Goal: Find specific page/section: Find specific page/section

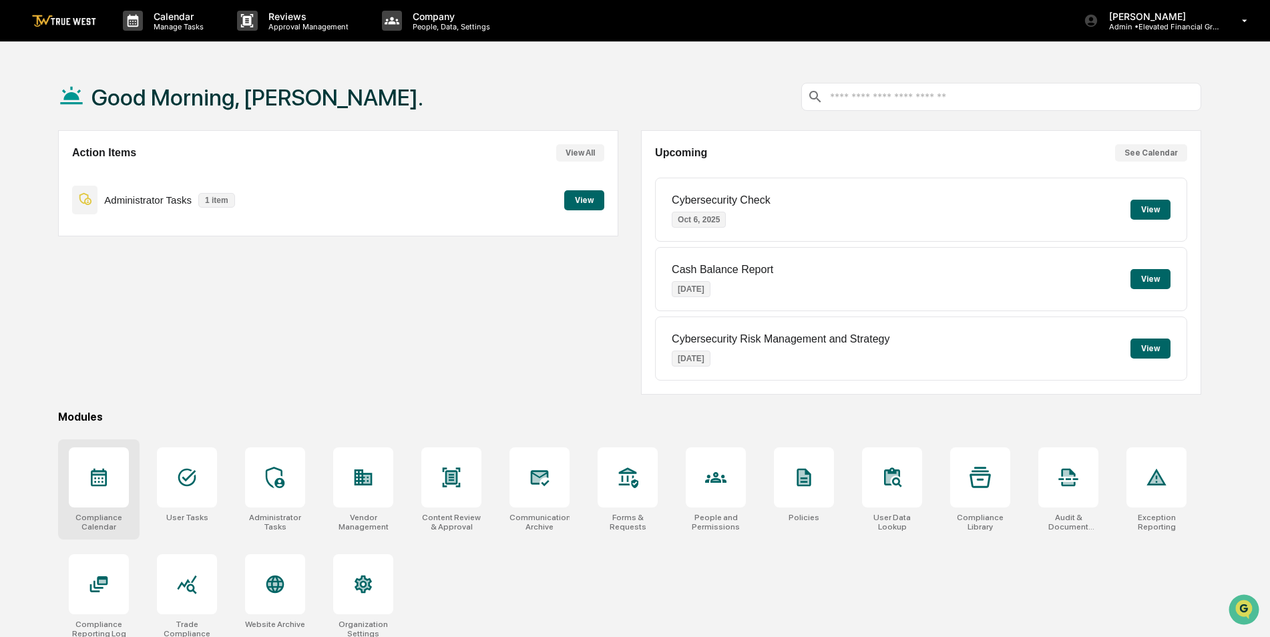
click at [102, 461] on div at bounding box center [99, 477] width 60 height 60
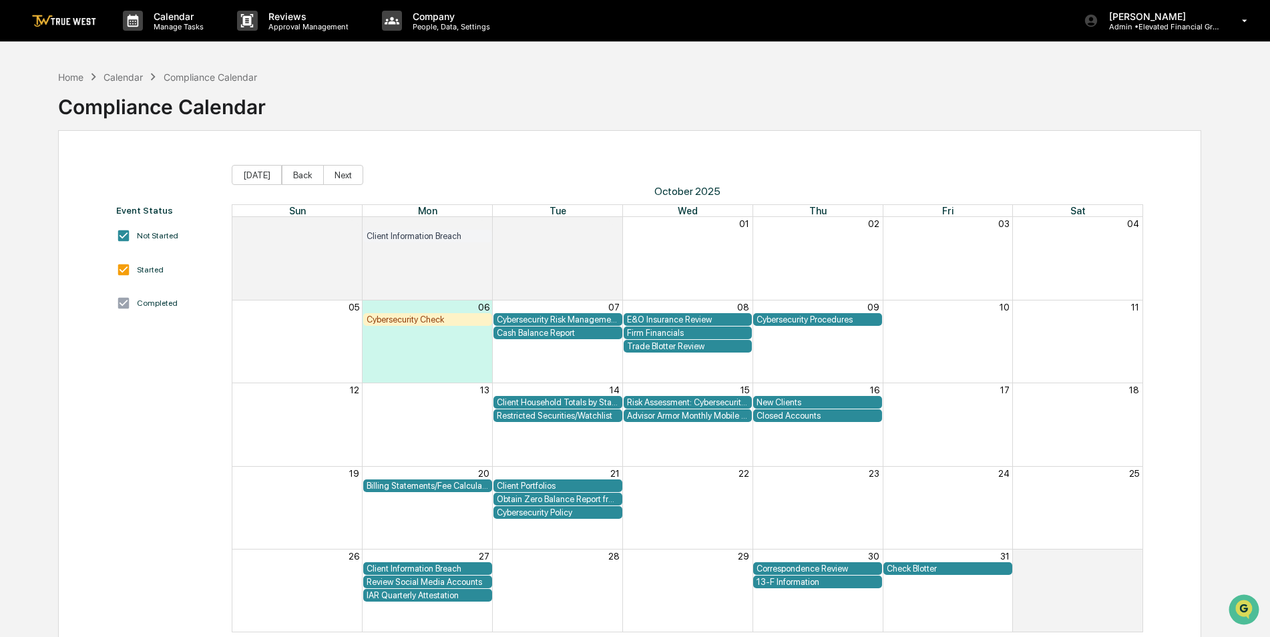
click at [566, 397] on div "Client Household Totals by State" at bounding box center [558, 402] width 122 height 10
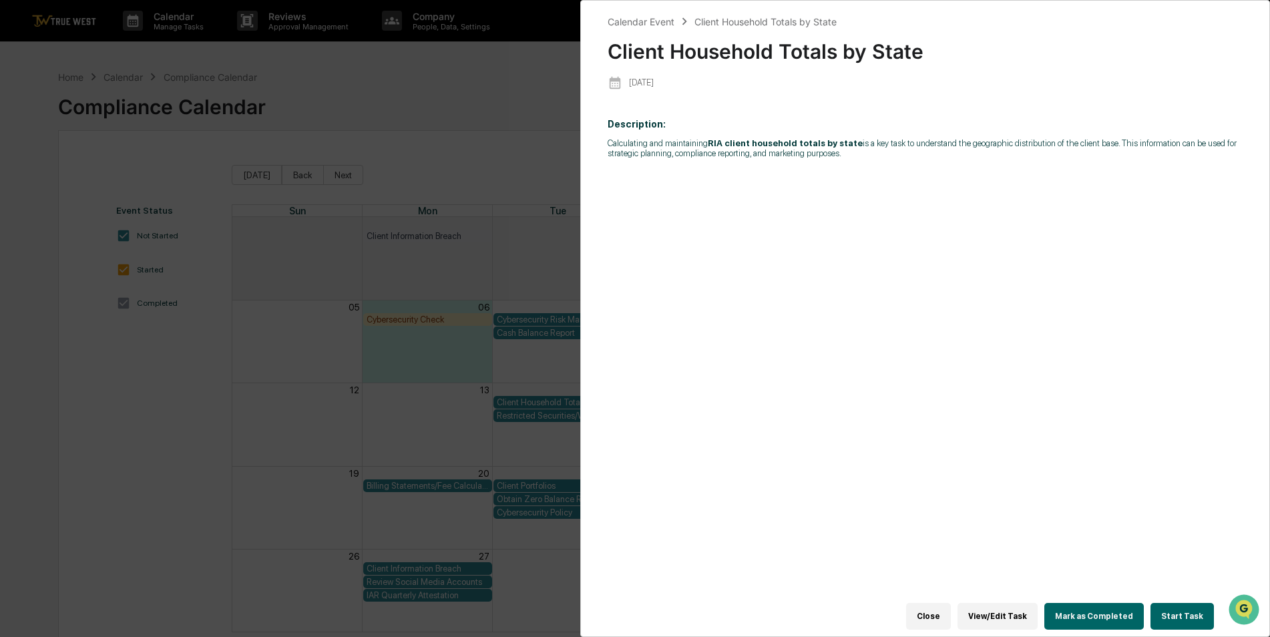
click at [466, 224] on div "Calendar Event Client Household Totals by State Client Household Totals by Stat…" at bounding box center [635, 318] width 1270 height 637
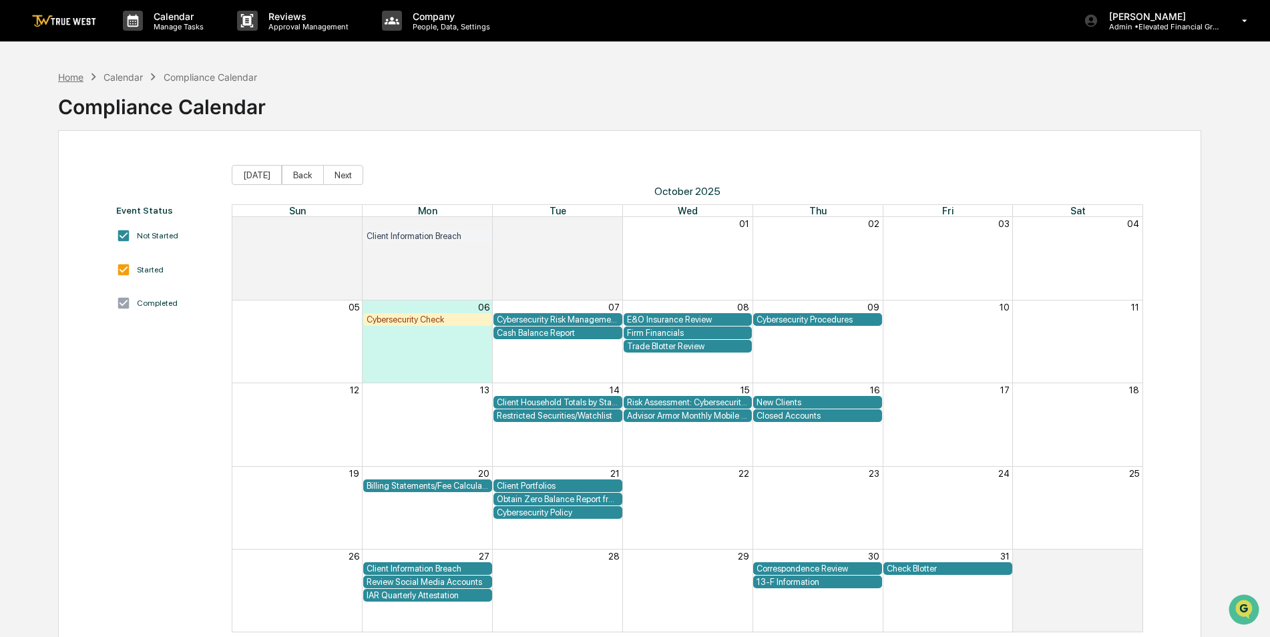
click at [83, 77] on div "Home" at bounding box center [70, 76] width 25 height 11
